Goal: Check status

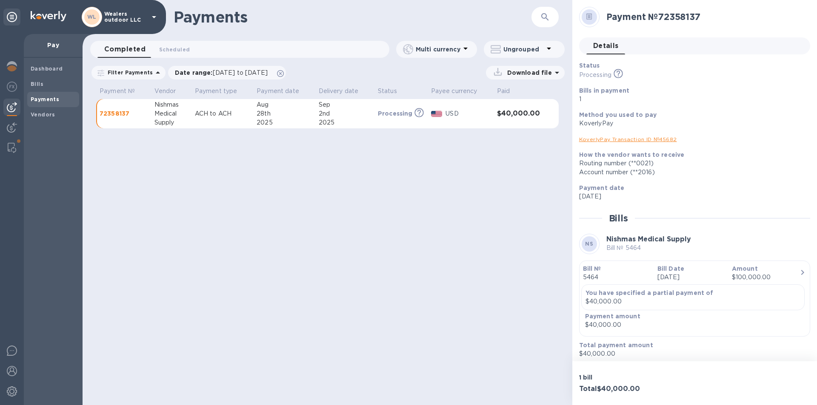
click at [468, 119] on div "USD" at bounding box center [468, 114] width 48 height 12
click at [333, 118] on div "2nd" at bounding box center [345, 113] width 52 height 9
click at [115, 110] on p "72358137" at bounding box center [124, 113] width 48 height 9
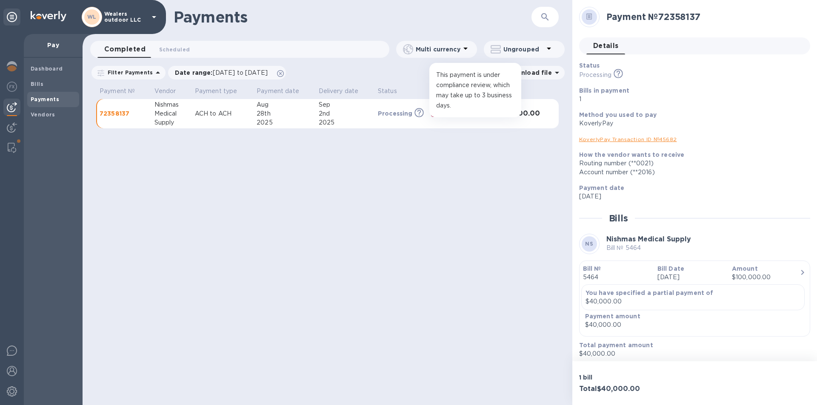
click at [420, 110] on icon at bounding box center [419, 112] width 9 height 9
click at [458, 117] on p "USD" at bounding box center [467, 113] width 44 height 9
